Goal: Task Accomplishment & Management: Use online tool/utility

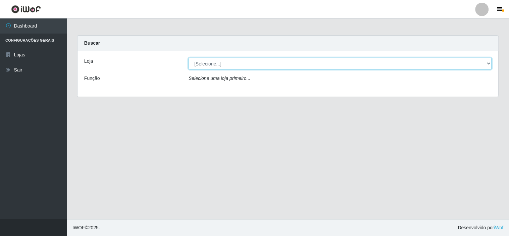
click at [240, 67] on select "[Selecione...] Rede Compras Supermercados - LOJA 6" at bounding box center [339, 64] width 303 height 12
select select "398"
click at [188, 58] on select "[Selecione...] Rede Compras Supermercados - LOJA 6" at bounding box center [339, 64] width 303 height 12
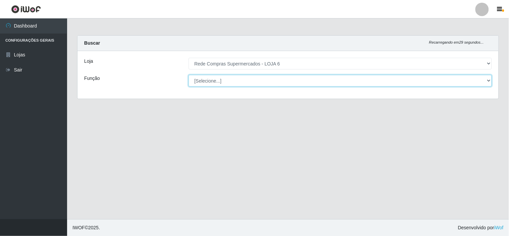
click at [247, 83] on select "[Selecione...] ASG ASG + ASG ++ Embalador Embalador + Embalador ++ Operador de …" at bounding box center [339, 81] width 303 height 12
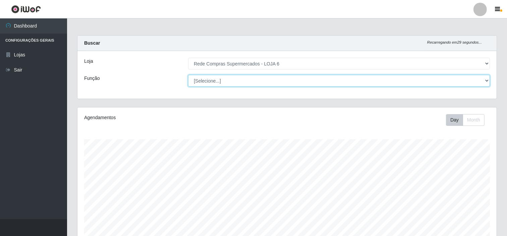
scroll to position [139, 419]
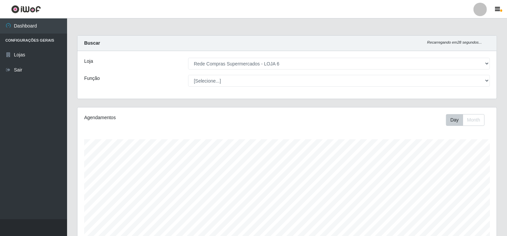
click at [158, 76] on div "Função" at bounding box center [131, 81] width 104 height 12
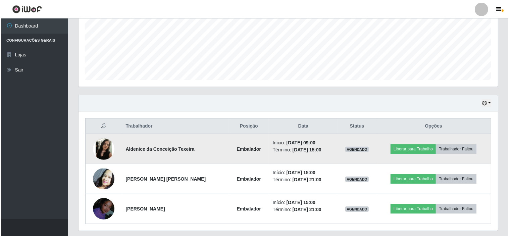
scroll to position [180, 0]
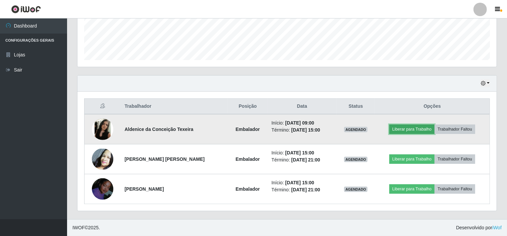
click at [405, 131] on button "Liberar para Trabalho" at bounding box center [411, 128] width 45 height 9
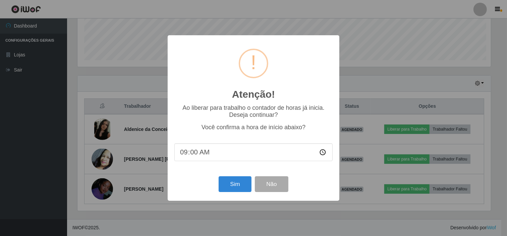
scroll to position [139, 415]
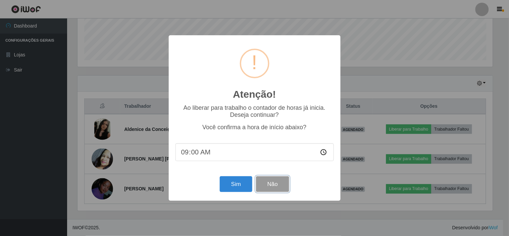
click at [258, 179] on button "Não" at bounding box center [272, 184] width 33 height 16
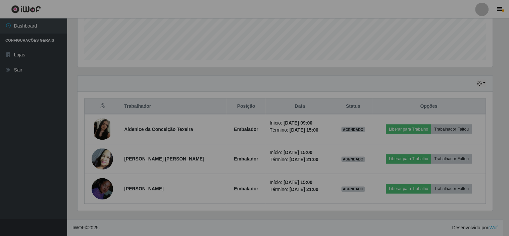
scroll to position [139, 419]
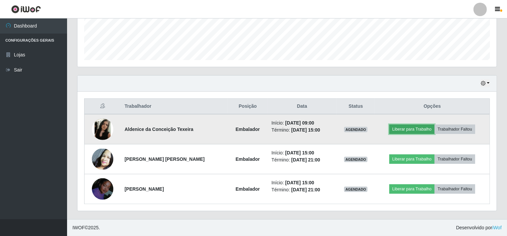
click at [415, 124] on button "Liberar para Trabalho" at bounding box center [411, 128] width 45 height 9
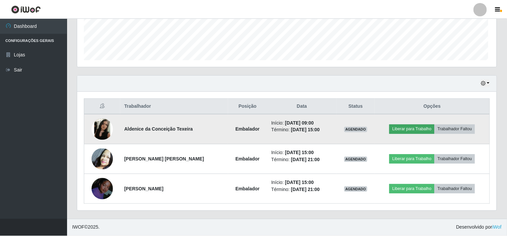
scroll to position [139, 415]
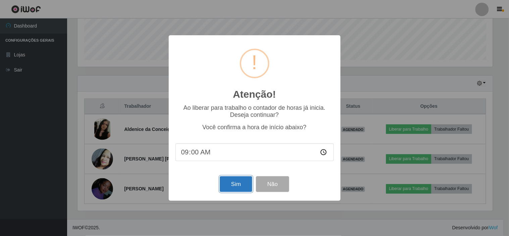
click at [231, 188] on button "Sim" at bounding box center [236, 184] width 33 height 16
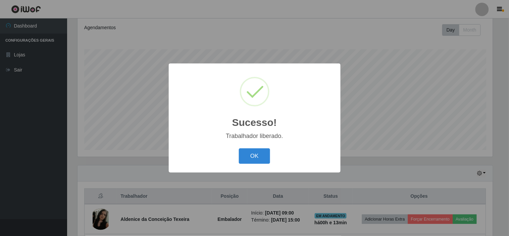
click at [267, 148] on div "OK Cancel" at bounding box center [254, 155] width 158 height 19
drag, startPoint x: 245, startPoint y: 159, endPoint x: 248, endPoint y: 166, distance: 7.8
click at [245, 161] on button "OK" at bounding box center [254, 156] width 31 height 16
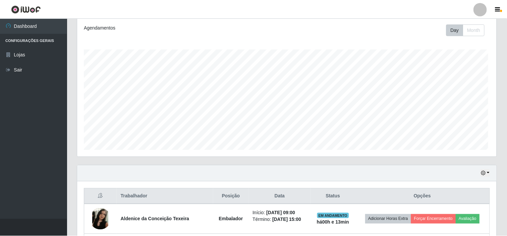
scroll to position [139, 419]
